Goal: Information Seeking & Learning: Find specific fact

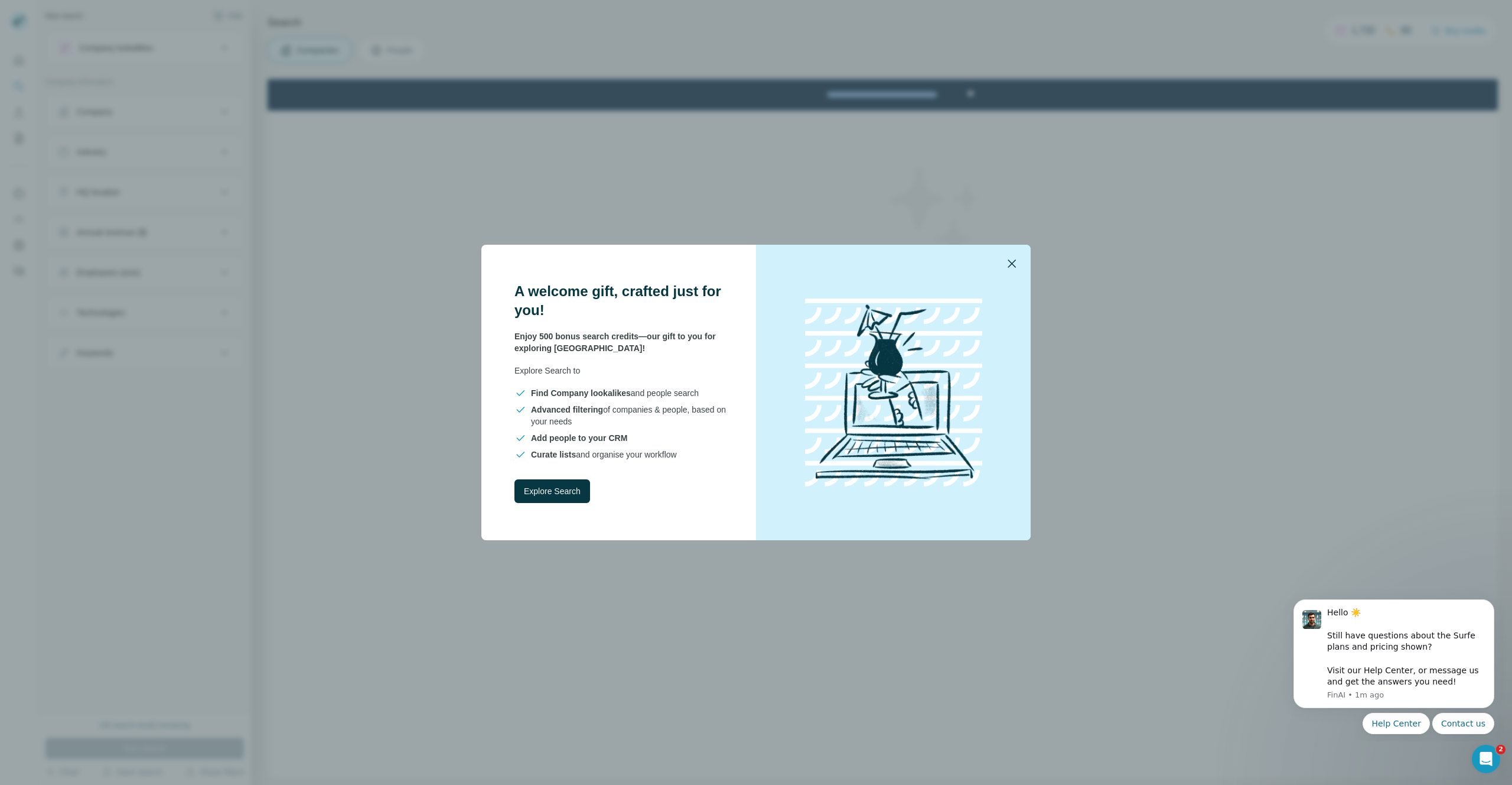
click at [1009, 263] on icon "button" at bounding box center [1012, 263] width 14 height 14
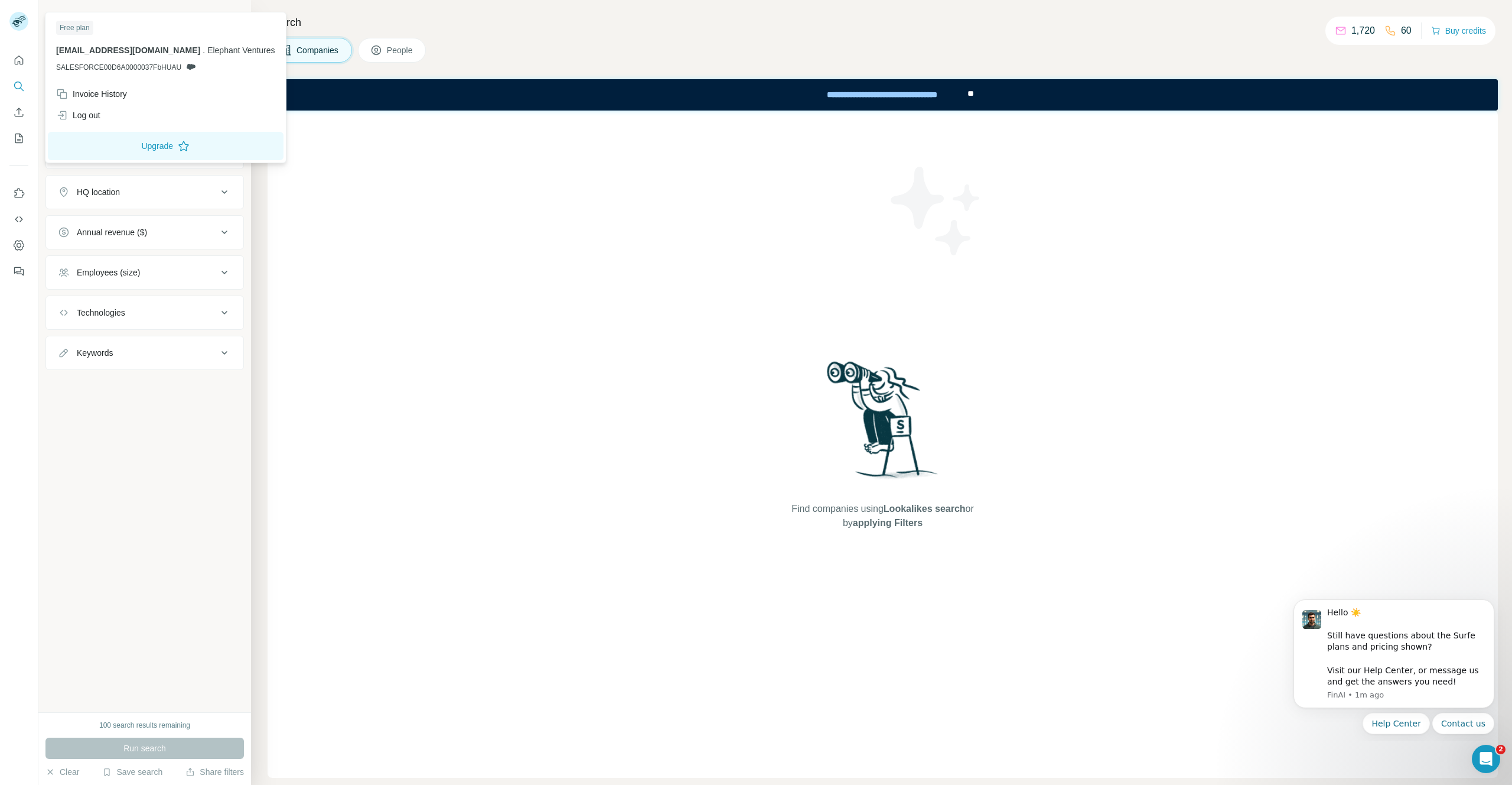
click at [147, 61] on div "[EMAIL_ADDRESS][DOMAIN_NAME] . Elephant Ventures SALESFORCE00D6A0000037FbHUAU" at bounding box center [166, 59] width 220 height 28
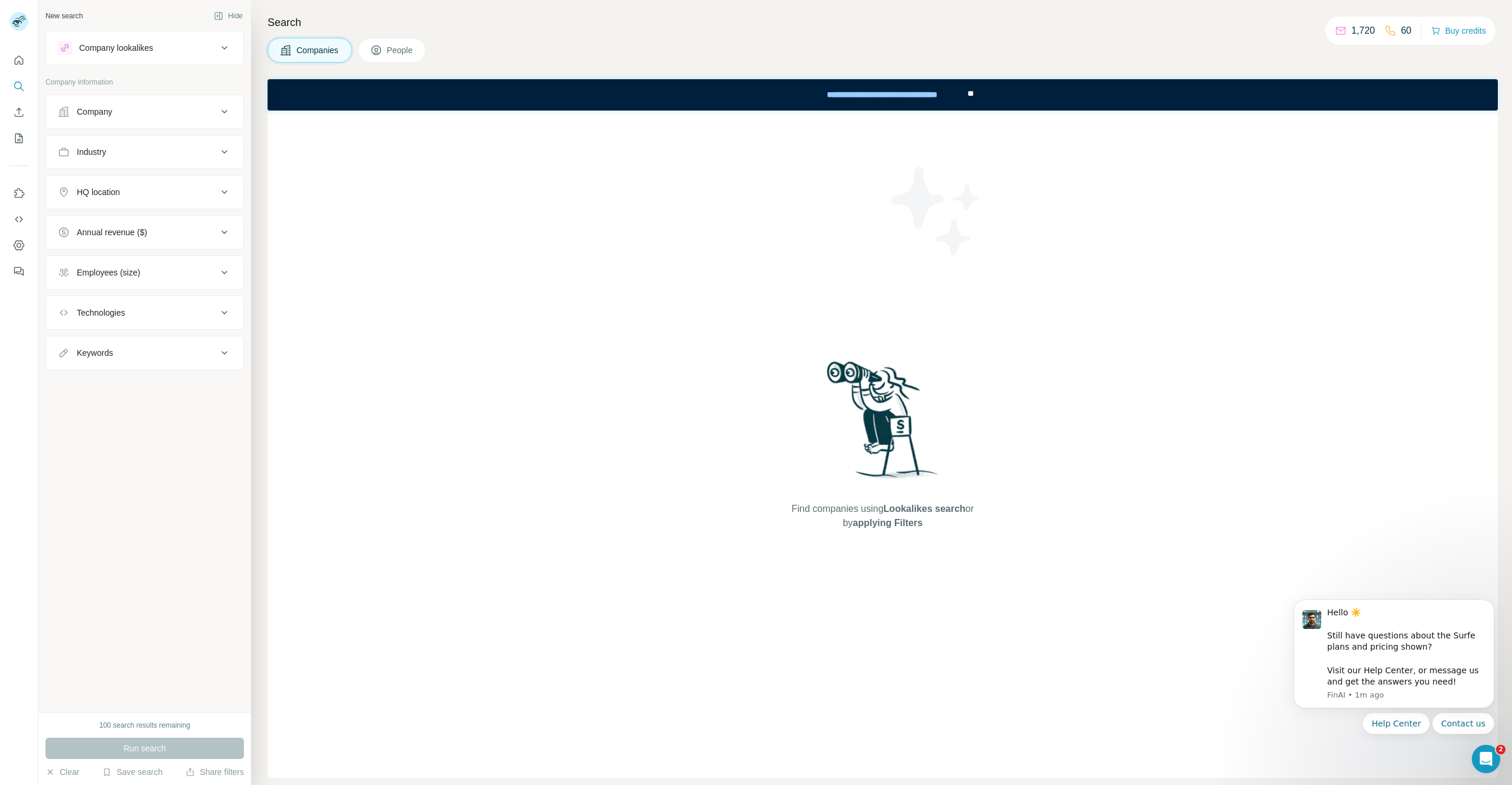
click at [392, 58] on button "People" at bounding box center [392, 50] width 69 height 25
click at [404, 59] on button "People" at bounding box center [392, 50] width 69 height 25
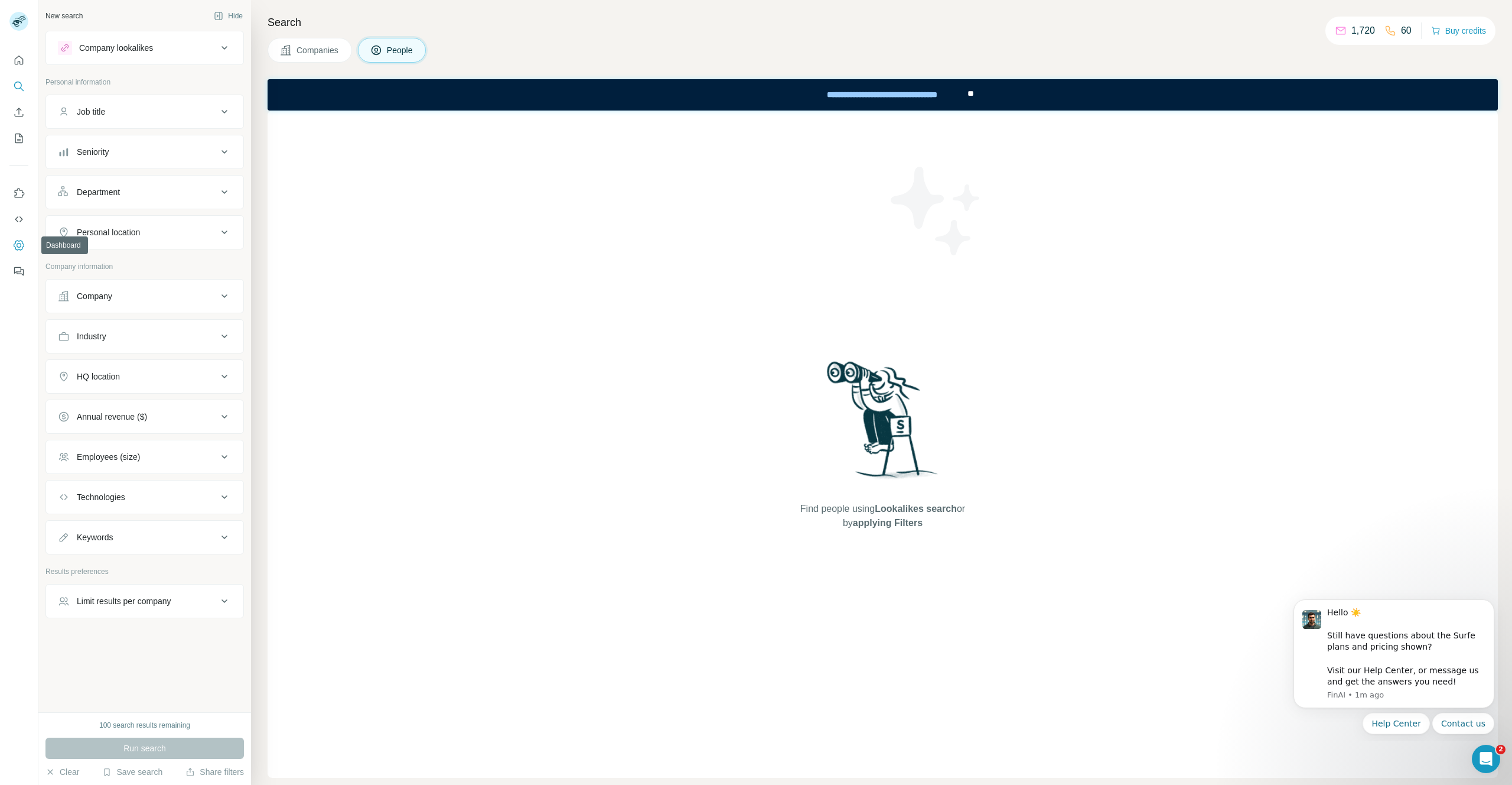
click at [14, 240] on icon "Dashboard" at bounding box center [19, 245] width 12 height 12
